Goal: Use online tool/utility: Utilize a website feature to perform a specific function

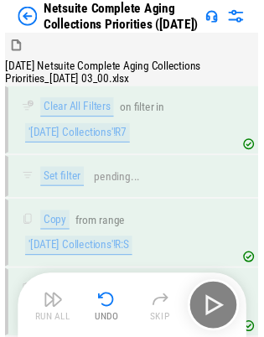
scroll to position [6510, 0]
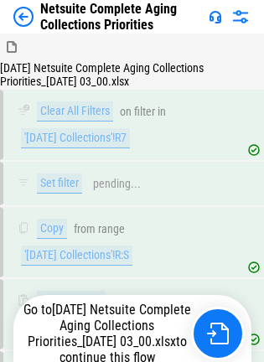
scroll to position [6485, 0]
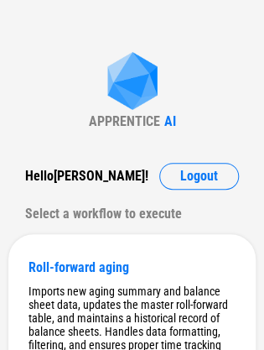
scroll to position [75, 0]
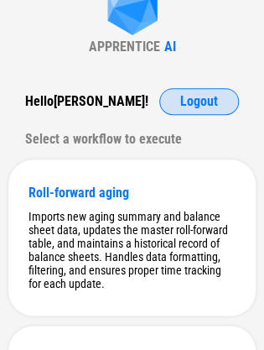
click at [206, 96] on span "Logout" at bounding box center [199, 101] width 38 height 13
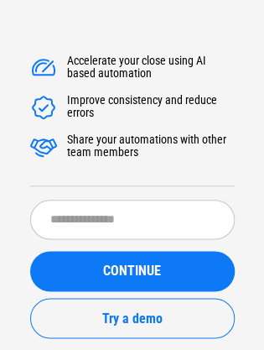
scroll to position [0, 0]
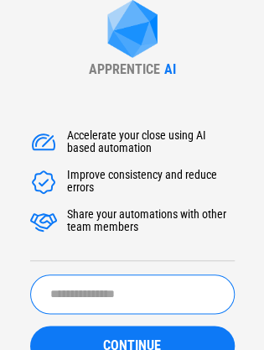
click at [72, 294] on input "text" at bounding box center [132, 293] width 205 height 39
type input "**********"
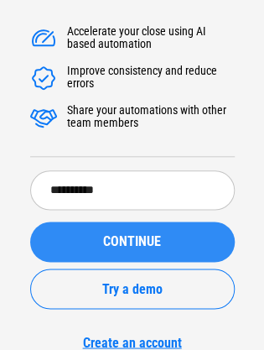
click at [73, 235] on div "CONTINUE" at bounding box center [132, 241] width 164 height 13
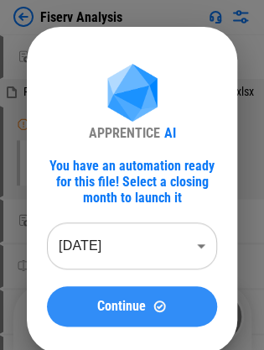
click at [86, 303] on div "Continue" at bounding box center [132, 306] width 130 height 14
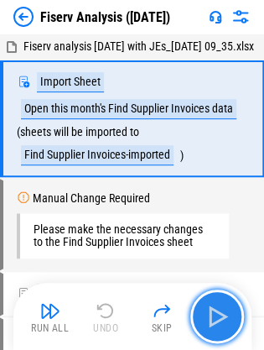
click at [208, 299] on button "button" at bounding box center [217, 316] width 54 height 54
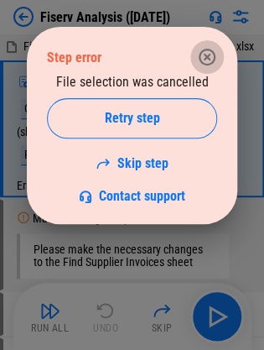
click at [196, 45] on button "button" at bounding box center [207, 57] width 34 height 34
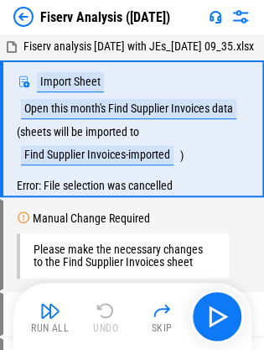
click at [216, 59] on div "Fiserv analysis Aug 2025 with JEs_09-08-2025 09_35.xlsx" at bounding box center [132, 46] width 264 height 23
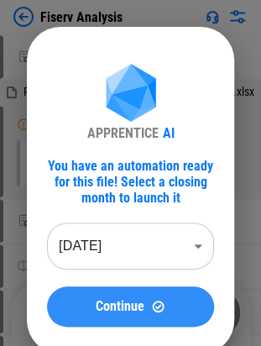
click at [69, 294] on button "Continue" at bounding box center [130, 306] width 167 height 40
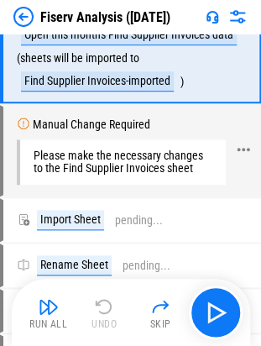
scroll to position [75, 0]
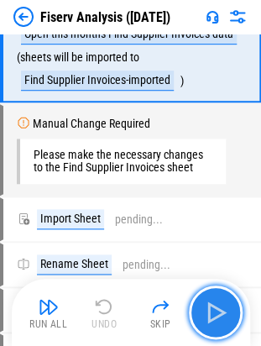
click at [206, 312] on img "button" at bounding box center [215, 312] width 27 height 27
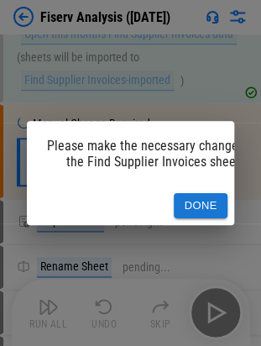
click at [194, 198] on button "Done" at bounding box center [201, 206] width 54 height 26
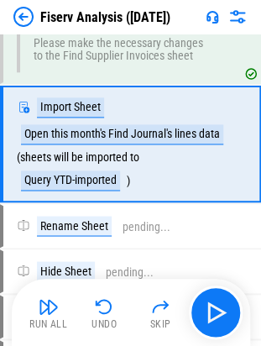
scroll to position [227, 0]
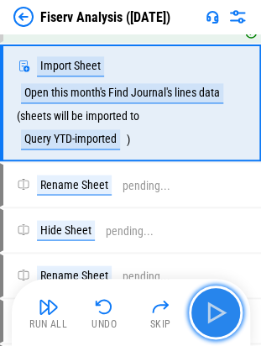
click at [205, 290] on button "button" at bounding box center [216, 312] width 54 height 54
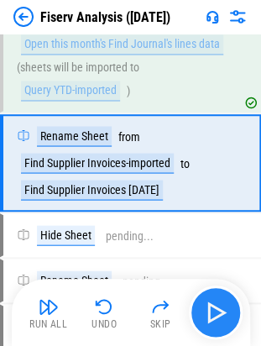
scroll to position [294, 0]
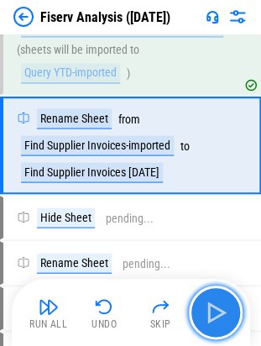
click at [212, 307] on img "button" at bounding box center [215, 312] width 27 height 27
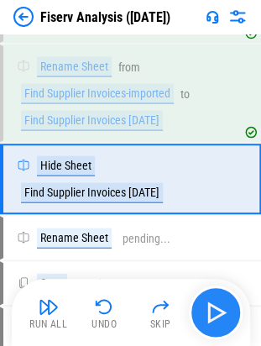
scroll to position [379, 0]
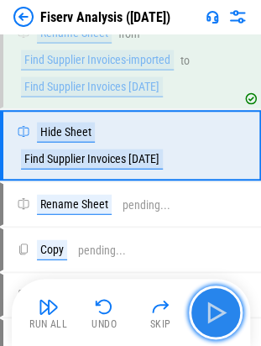
click at [206, 314] on img "button" at bounding box center [215, 312] width 27 height 27
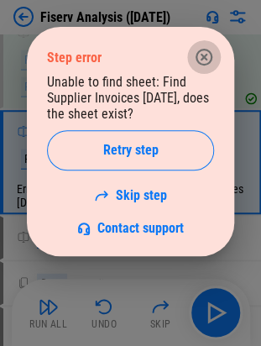
click at [208, 51] on icon "button" at bounding box center [203, 57] width 17 height 17
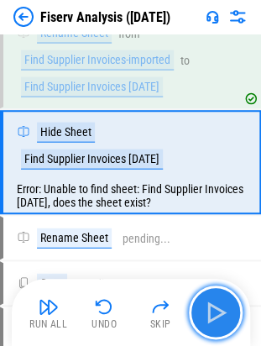
click at [212, 297] on button "button" at bounding box center [216, 312] width 54 height 54
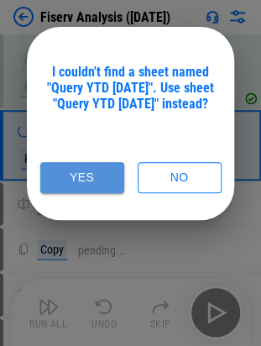
click at [65, 180] on button "Yes" at bounding box center [82, 177] width 84 height 31
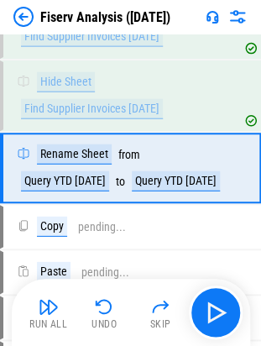
scroll to position [450, 0]
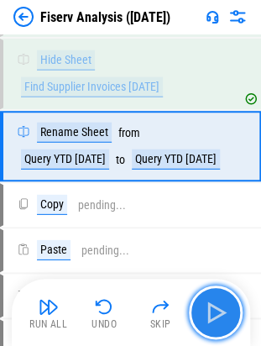
click at [224, 306] on img "button" at bounding box center [215, 312] width 27 height 27
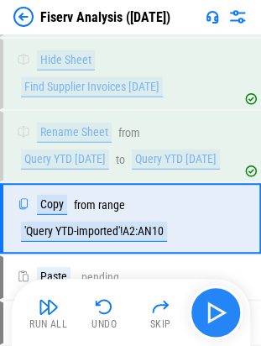
scroll to position [522, 0]
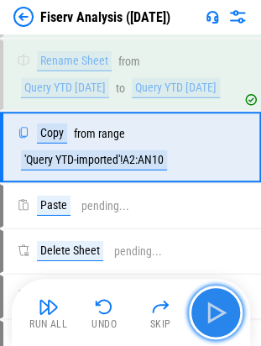
click at [219, 320] on img "button" at bounding box center [215, 312] width 27 height 27
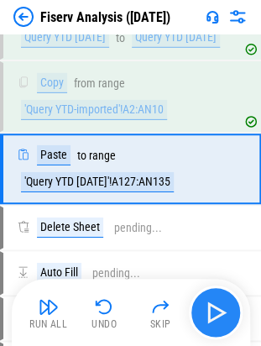
scroll to position [594, 0]
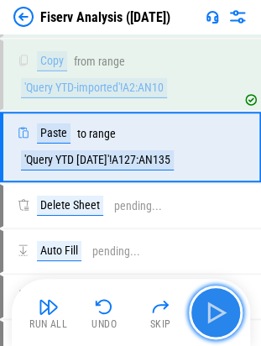
click at [219, 320] on img "button" at bounding box center [215, 312] width 27 height 27
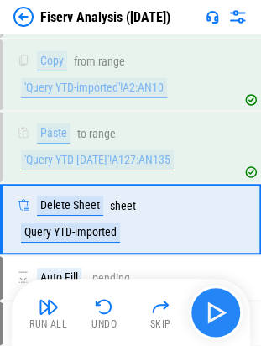
scroll to position [665, 0]
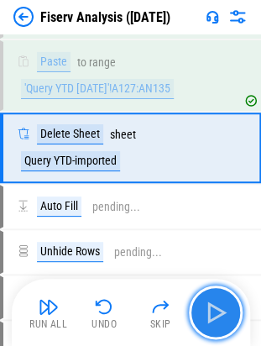
click at [210, 299] on img "button" at bounding box center [215, 312] width 27 height 27
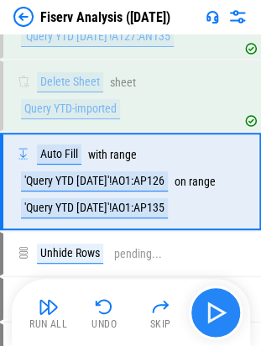
scroll to position [750, 0]
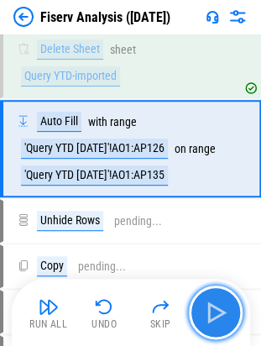
click at [211, 309] on img "button" at bounding box center [215, 312] width 27 height 27
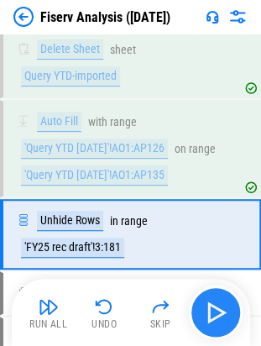
scroll to position [836, 0]
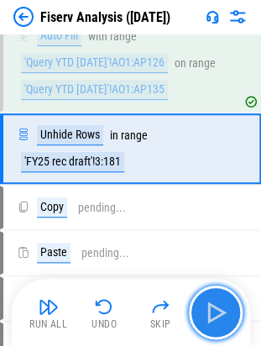
click at [211, 306] on img "button" at bounding box center [215, 312] width 27 height 27
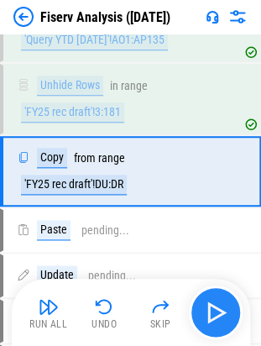
scroll to position [907, 0]
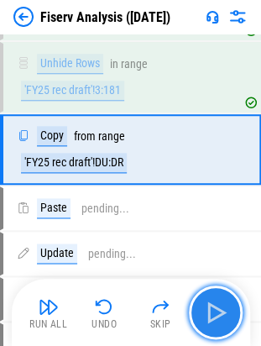
click at [223, 319] on img "button" at bounding box center [215, 312] width 27 height 27
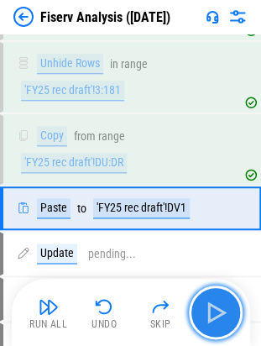
click at [223, 319] on img "button" at bounding box center [215, 312] width 27 height 27
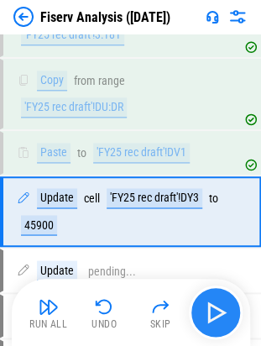
scroll to position [1023, 0]
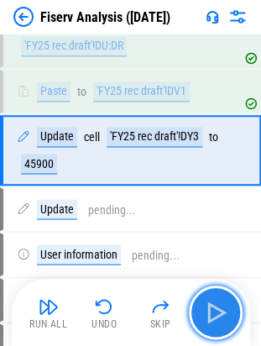
click at [223, 319] on img "button" at bounding box center [215, 312] width 27 height 27
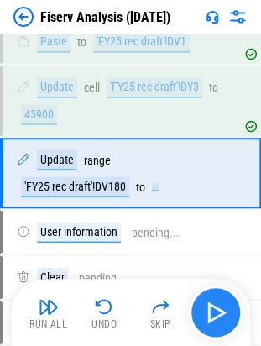
scroll to position [1095, 0]
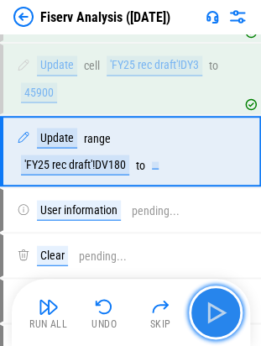
click at [205, 300] on img "button" at bounding box center [215, 312] width 27 height 27
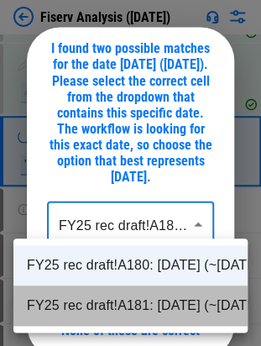
click at [225, 305] on li "FY25 rec draft!A181: 7/31/2025 (~07/31/2025)" at bounding box center [130, 305] width 234 height 40
type input "**********"
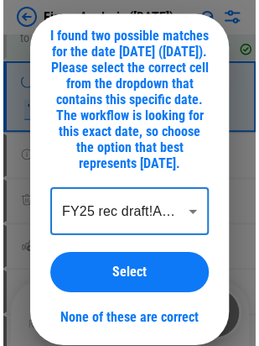
scroll to position [1191, 0]
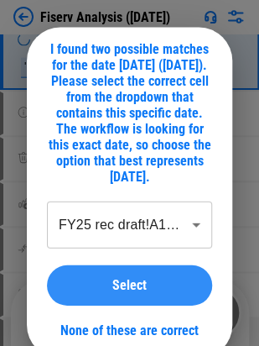
click at [121, 280] on span "Select" at bounding box center [129, 285] width 34 height 13
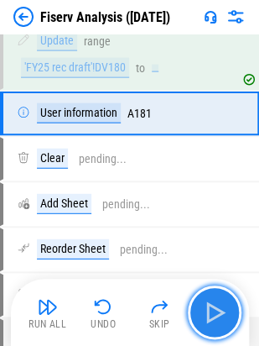
click at [218, 303] on img "button" at bounding box center [214, 312] width 27 height 27
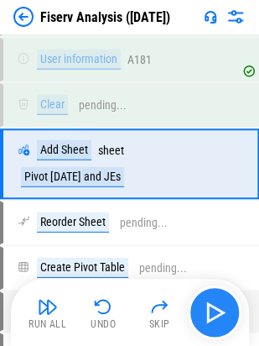
scroll to position [1283, 0]
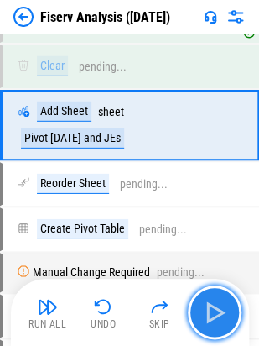
click at [218, 303] on img "button" at bounding box center [214, 312] width 27 height 27
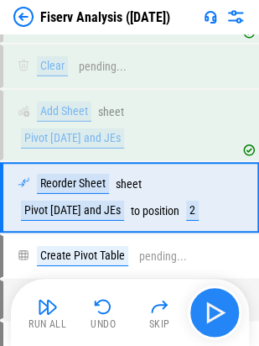
scroll to position [1355, 0]
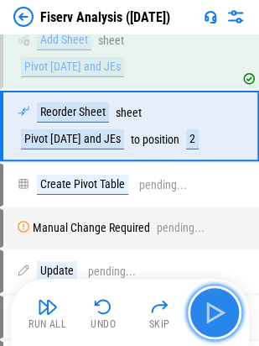
click at [218, 303] on img "button" at bounding box center [214, 312] width 27 height 27
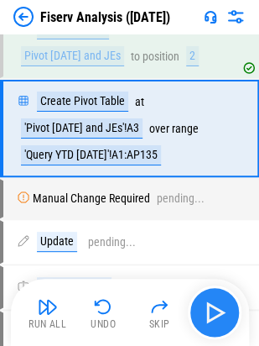
scroll to position [1440, 0]
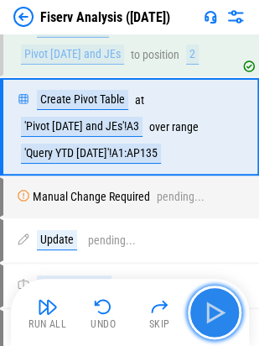
click at [218, 303] on img "button" at bounding box center [214, 312] width 27 height 27
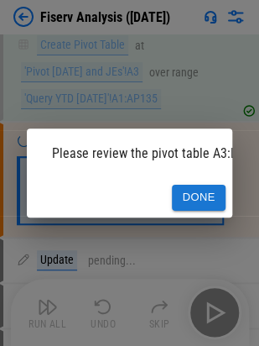
scroll to position [1546, 0]
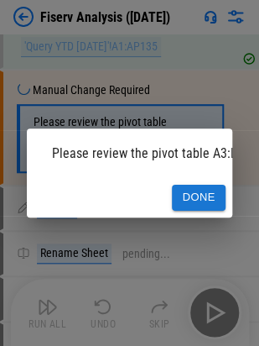
click at [195, 206] on div "Done" at bounding box center [130, 197] width 206 height 39
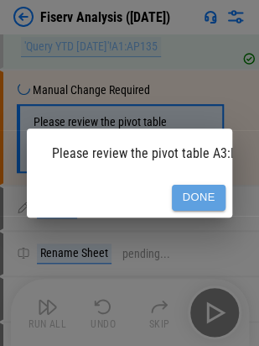
click at [208, 185] on button "Done" at bounding box center [199, 198] width 54 height 26
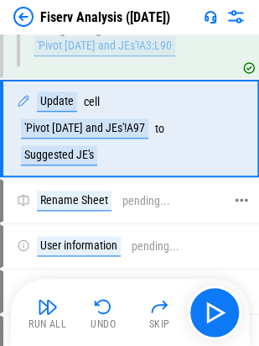
scroll to position [1651, 0]
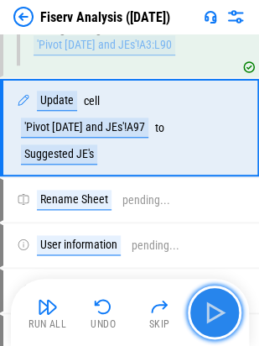
click at [221, 309] on img "button" at bounding box center [214, 312] width 27 height 27
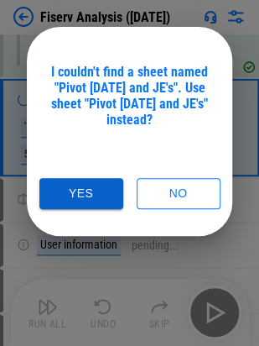
click at [83, 182] on button "Yes" at bounding box center [81, 193] width 84 height 31
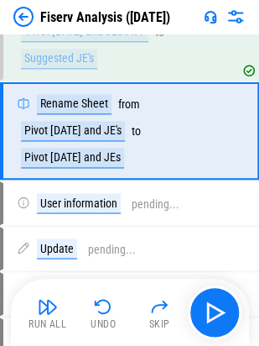
scroll to position [1748, 0]
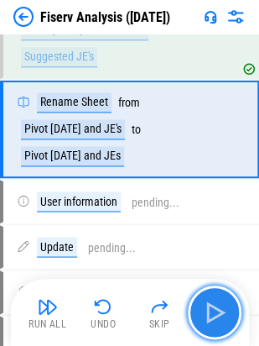
click at [211, 307] on img "button" at bounding box center [214, 312] width 27 height 27
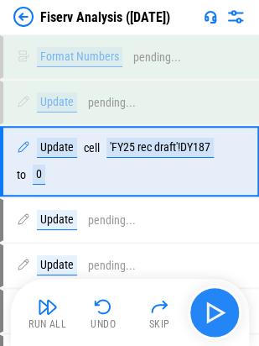
scroll to position [3770, 0]
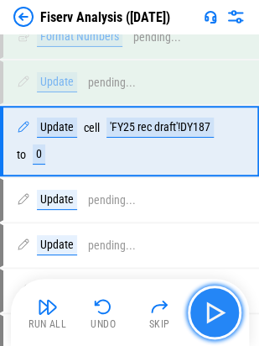
click at [211, 307] on img "button" at bounding box center [214, 312] width 27 height 27
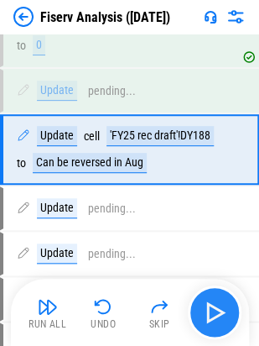
scroll to position [3886, 0]
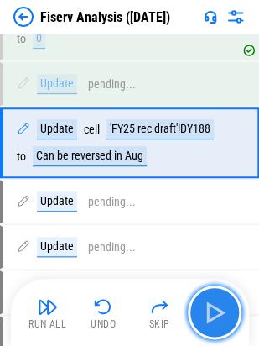
click at [211, 307] on img "button" at bounding box center [214, 312] width 27 height 27
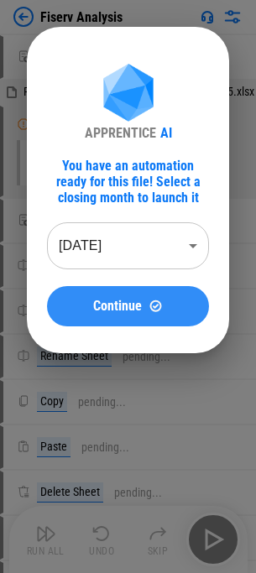
click at [108, 292] on button "Continue" at bounding box center [128, 306] width 162 height 40
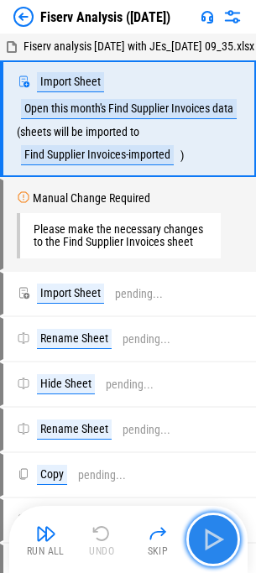
click at [220, 532] on img "button" at bounding box center [213, 539] width 27 height 27
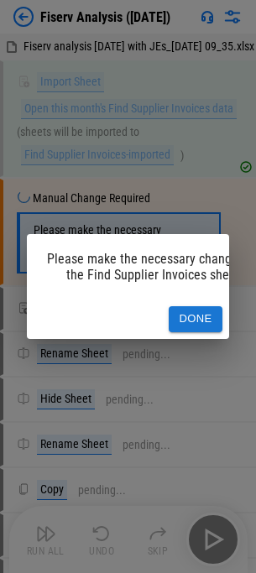
click at [193, 314] on button "Done" at bounding box center [196, 319] width 54 height 26
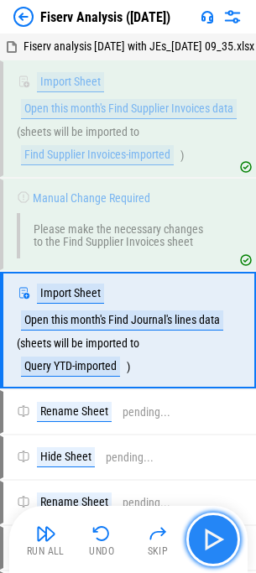
click at [206, 534] on img "button" at bounding box center [213, 539] width 27 height 27
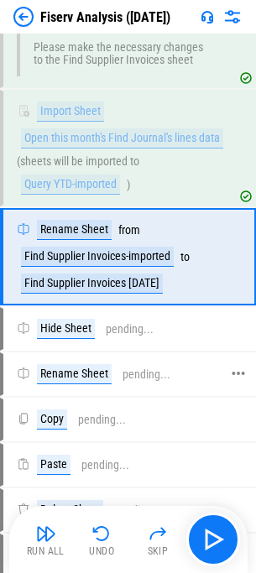
scroll to position [184, 0]
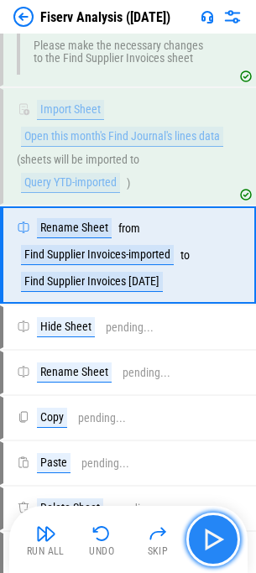
click at [221, 528] on img "button" at bounding box center [213, 539] width 27 height 27
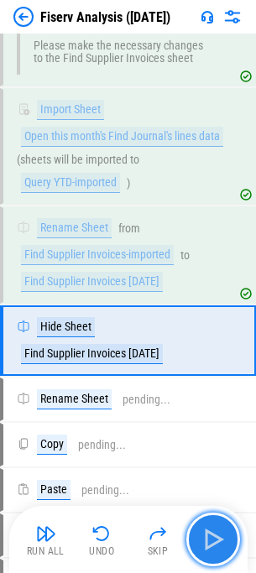
click at [221, 532] on img "button" at bounding box center [213, 539] width 27 height 27
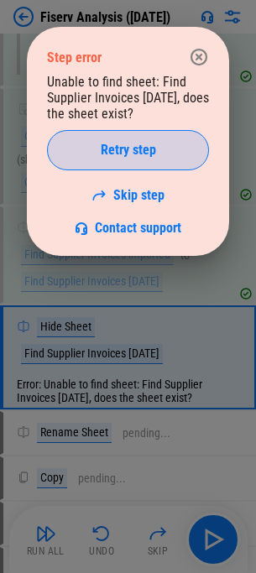
click at [113, 153] on span "Retry step" at bounding box center [128, 149] width 55 height 13
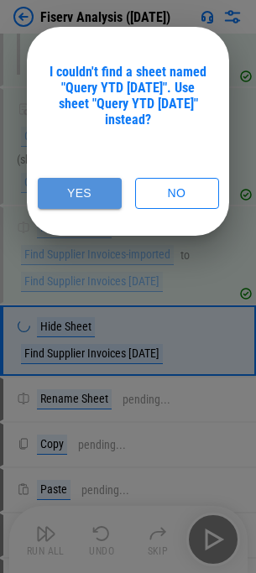
click at [109, 185] on button "Yes" at bounding box center [80, 193] width 84 height 31
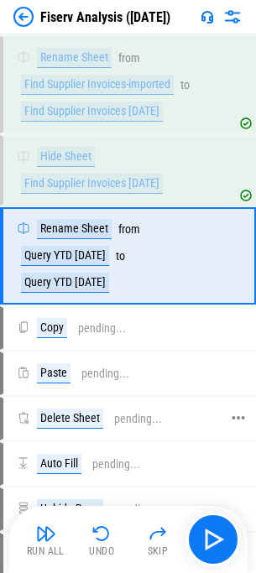
scroll to position [355, 0]
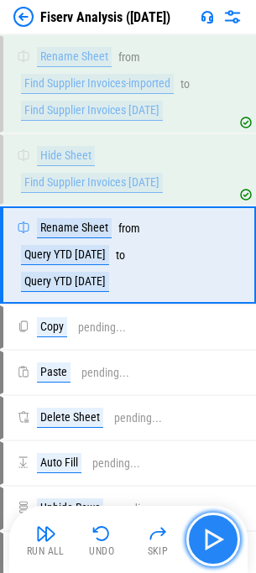
click at [211, 540] on img "button" at bounding box center [213, 539] width 27 height 27
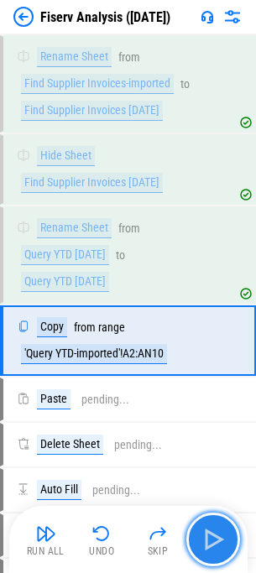
click at [211, 540] on img "button" at bounding box center [213, 539] width 27 height 27
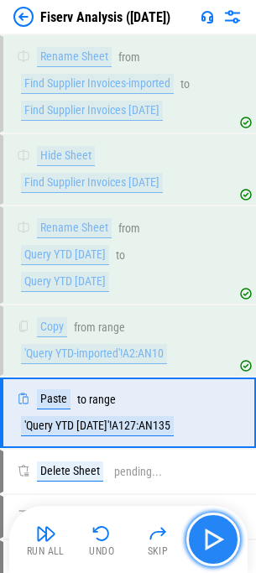
click at [211, 540] on img "button" at bounding box center [213, 539] width 27 height 27
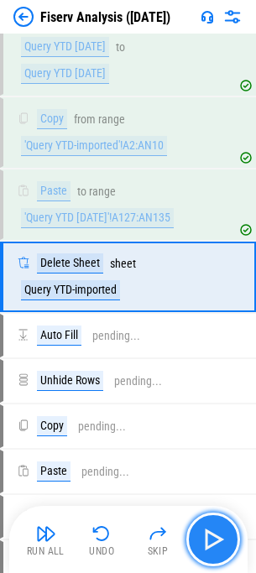
click at [211, 540] on img "button" at bounding box center [213, 539] width 27 height 27
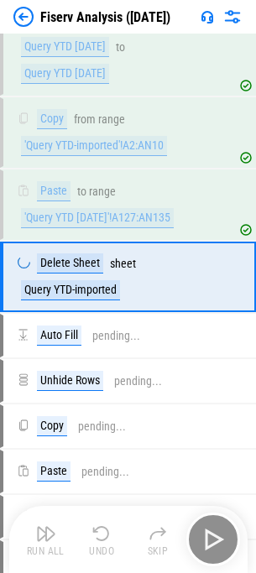
scroll to position [581, 0]
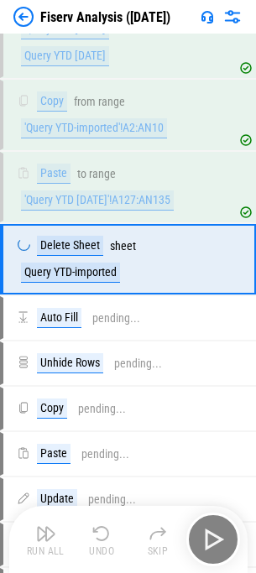
click at [215, 535] on div "Run All Undo Skip" at bounding box center [129, 540] width 221 height 54
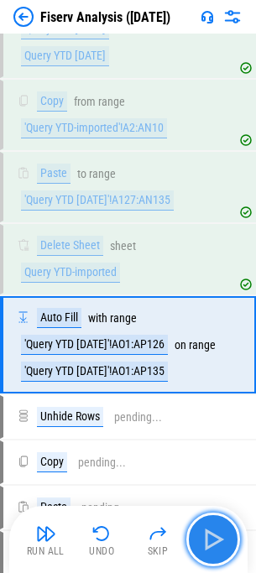
click at [219, 534] on img "button" at bounding box center [213, 539] width 27 height 27
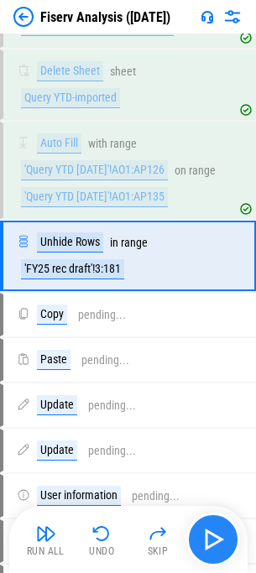
scroll to position [756, 0]
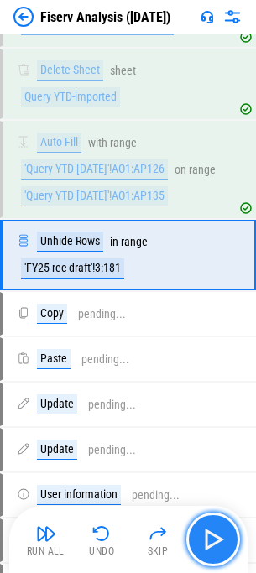
click at [219, 534] on img "button" at bounding box center [213, 539] width 27 height 27
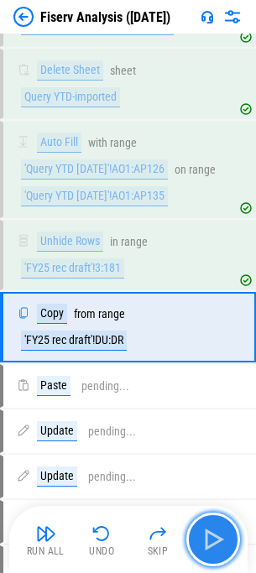
click at [210, 539] on img "button" at bounding box center [213, 539] width 27 height 27
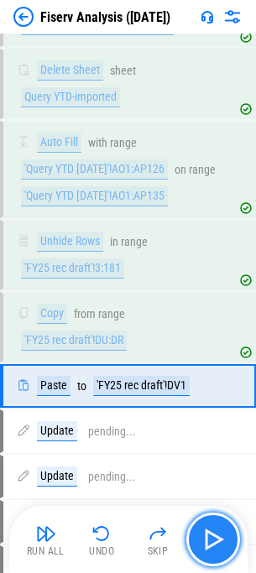
click at [210, 539] on img "button" at bounding box center [213, 539] width 27 height 27
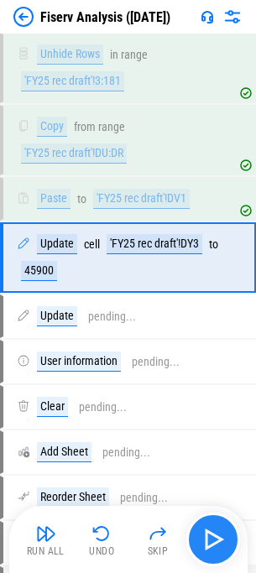
scroll to position [945, 0]
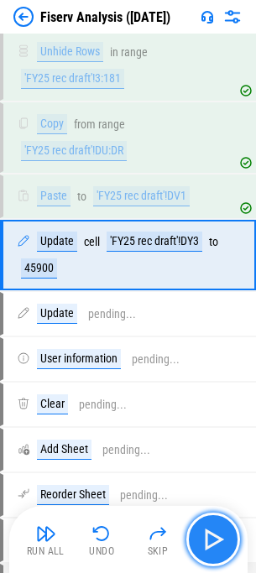
click at [210, 539] on img "button" at bounding box center [213, 539] width 27 height 27
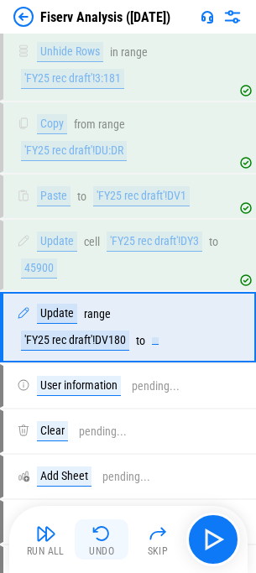
click at [99, 544] on button "Undo" at bounding box center [102, 539] width 54 height 40
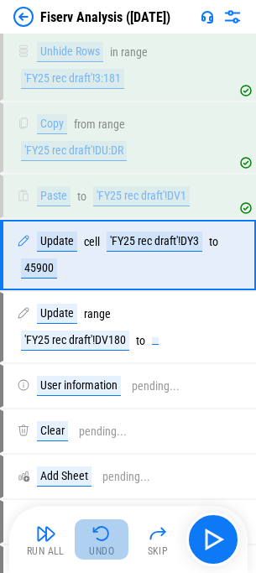
click at [99, 544] on button "Undo" at bounding box center [102, 539] width 54 height 40
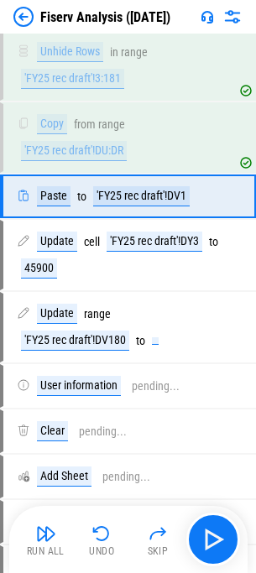
click at [190, 520] on div "Run All Undo Skip" at bounding box center [129, 540] width 221 height 54
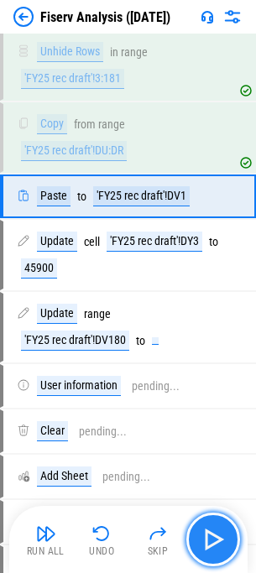
click at [222, 534] on img "button" at bounding box center [213, 539] width 27 height 27
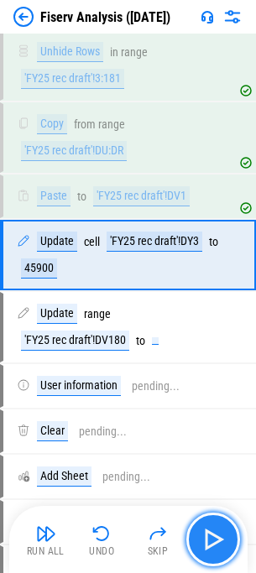
click at [229, 526] on button "button" at bounding box center [213, 540] width 54 height 54
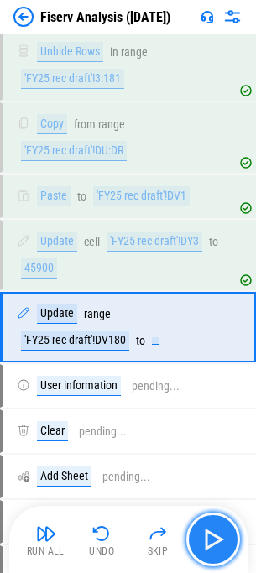
click at [221, 531] on img "button" at bounding box center [213, 539] width 27 height 27
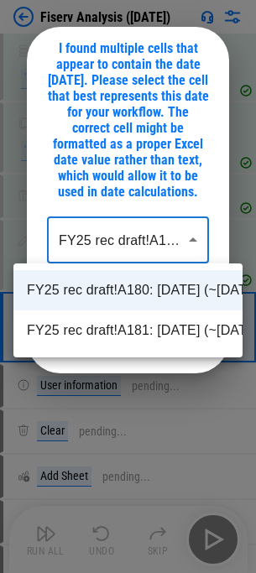
click at [103, 321] on li "FY25 rec draft!A181: 7/31/2025 (~07/31/2025)" at bounding box center [127, 330] width 229 height 40
type input "**********"
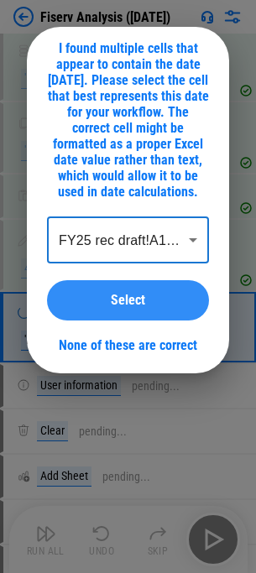
click at [107, 308] on button "Select" at bounding box center [128, 300] width 162 height 40
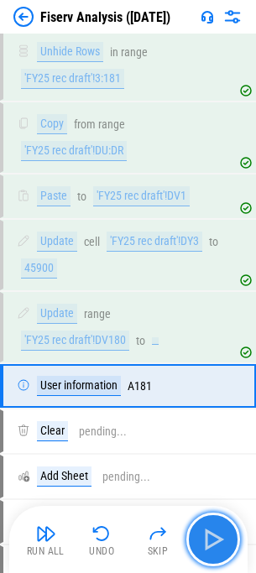
click at [212, 532] on img "button" at bounding box center [213, 539] width 27 height 27
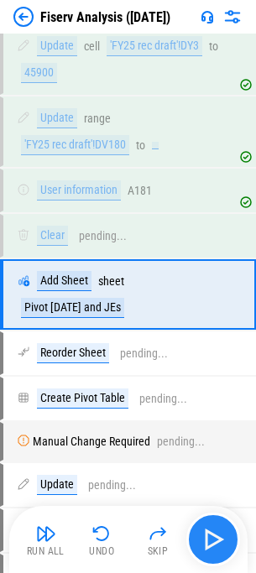
scroll to position [1180, 0]
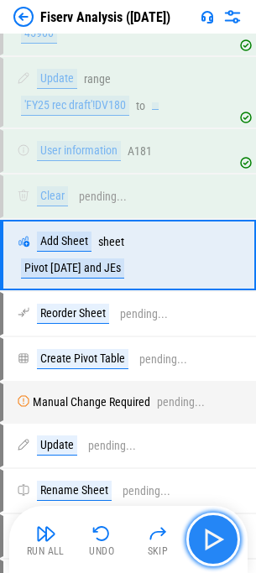
click at [212, 532] on img "button" at bounding box center [213, 539] width 27 height 27
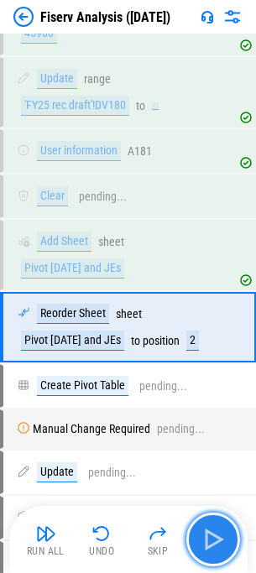
click at [212, 532] on img "button" at bounding box center [213, 539] width 27 height 27
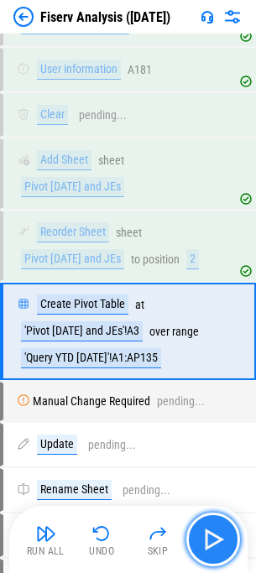
scroll to position [1338, 0]
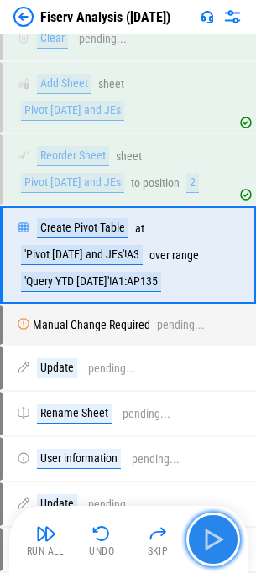
click at [212, 532] on img "button" at bounding box center [213, 539] width 27 height 27
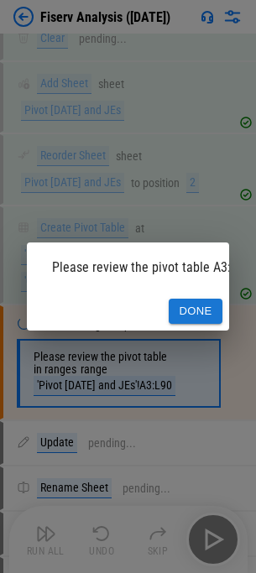
click at [205, 310] on button "Done" at bounding box center [196, 312] width 54 height 26
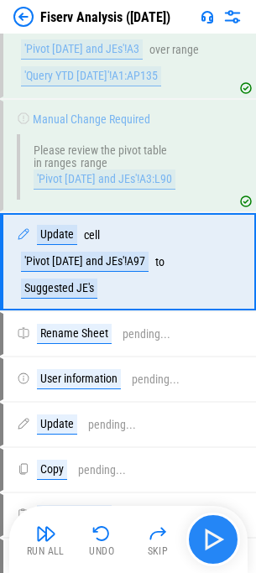
scroll to position [1550, 0]
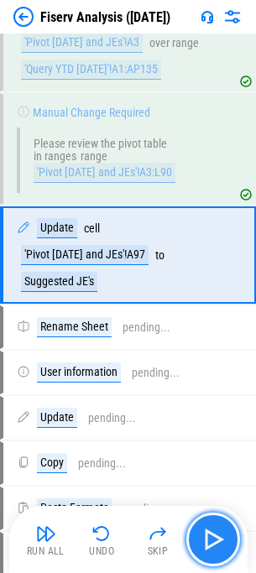
click at [212, 539] on img "button" at bounding box center [213, 539] width 27 height 27
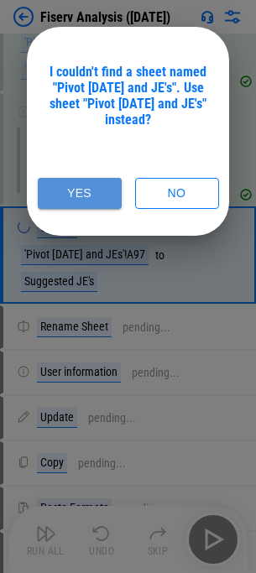
click at [87, 199] on button "Yes" at bounding box center [80, 193] width 84 height 31
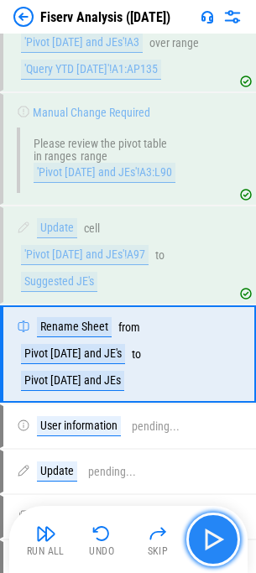
click at [223, 533] on img "button" at bounding box center [213, 539] width 27 height 27
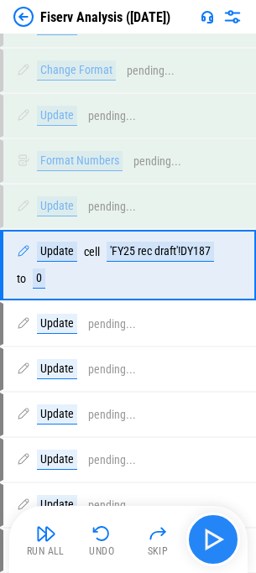
scroll to position [3683, 0]
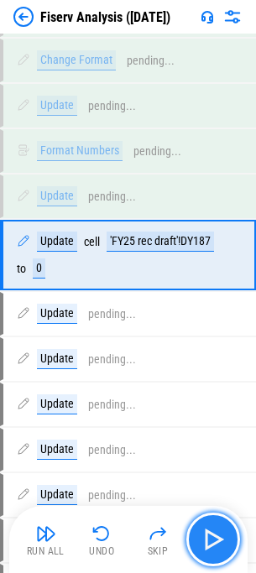
click at [220, 527] on img "button" at bounding box center [213, 539] width 27 height 27
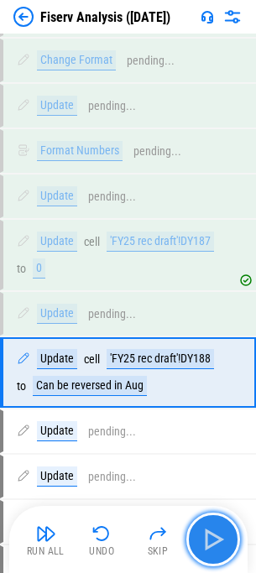
click at [220, 527] on img "button" at bounding box center [213, 539] width 27 height 27
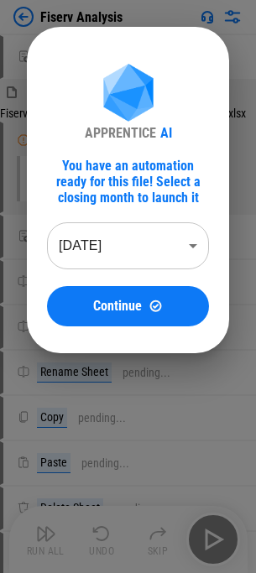
click at [102, 258] on body "Fiserv Analysis Import Sheet pending... Fiserv analysis [DATE] with JEs_[DATE] …" at bounding box center [128, 286] width 256 height 573
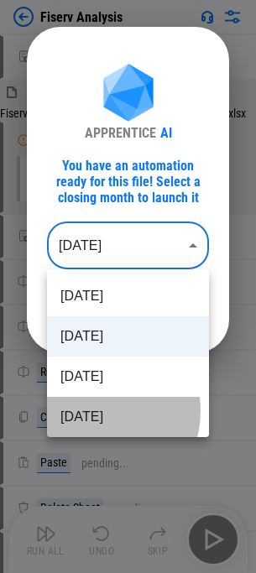
click at [95, 411] on li "[DATE]" at bounding box center [128, 417] width 162 height 40
type input "********"
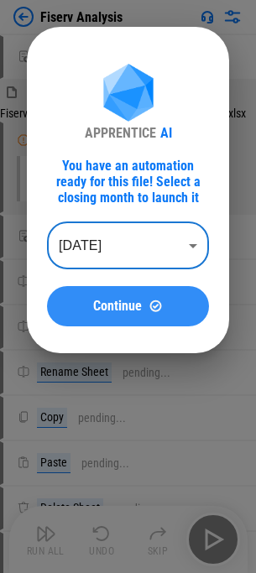
click at [129, 318] on button "Continue" at bounding box center [128, 306] width 162 height 40
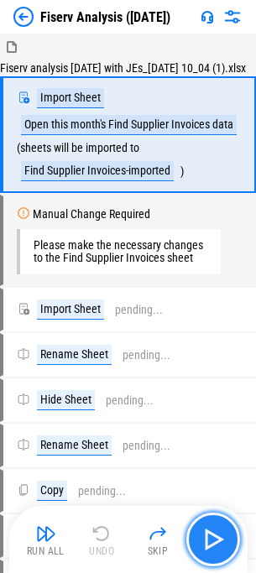
click at [200, 523] on button "button" at bounding box center [213, 540] width 54 height 54
